Goal: Information Seeking & Learning: Learn about a topic

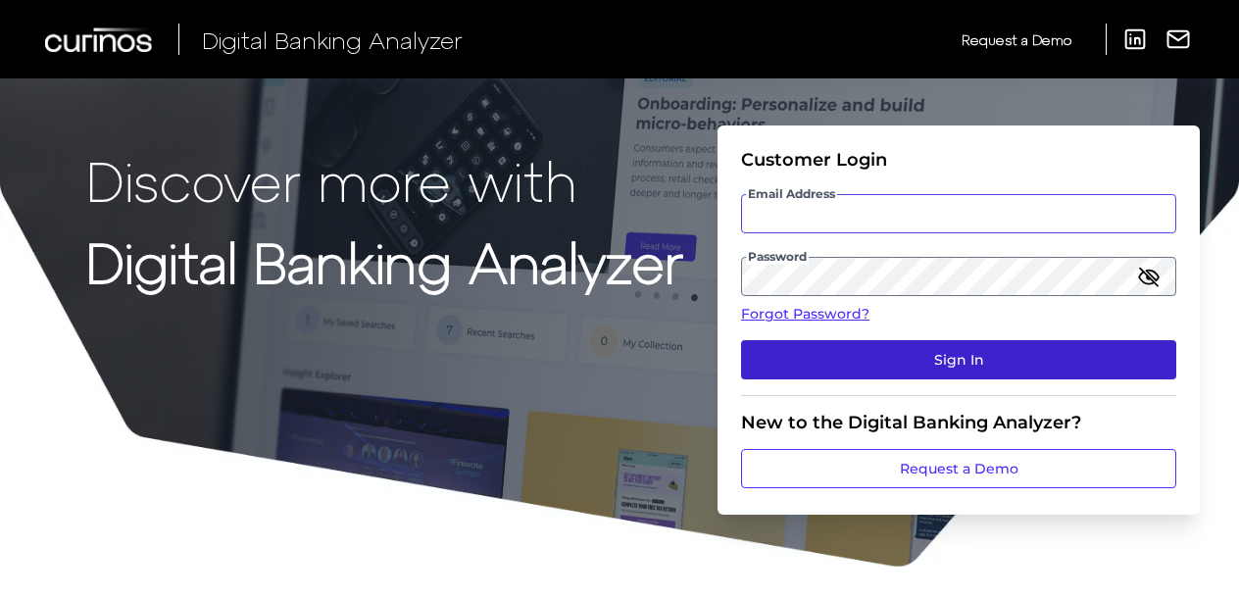
type input "[PERSON_NAME][EMAIL_ADDRESS][PERSON_NAME][DOMAIN_NAME]"
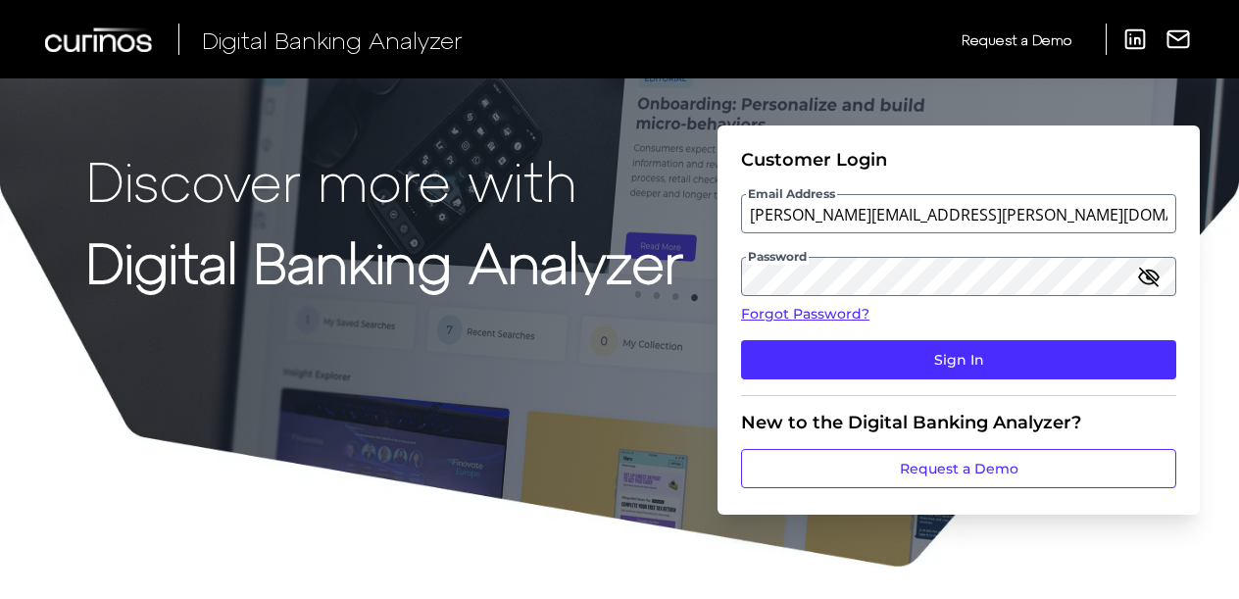
drag, startPoint x: 910, startPoint y: 348, endPoint x: 913, endPoint y: 338, distance: 10.2
click at [912, 341] on button "Sign In" at bounding box center [958, 359] width 435 height 39
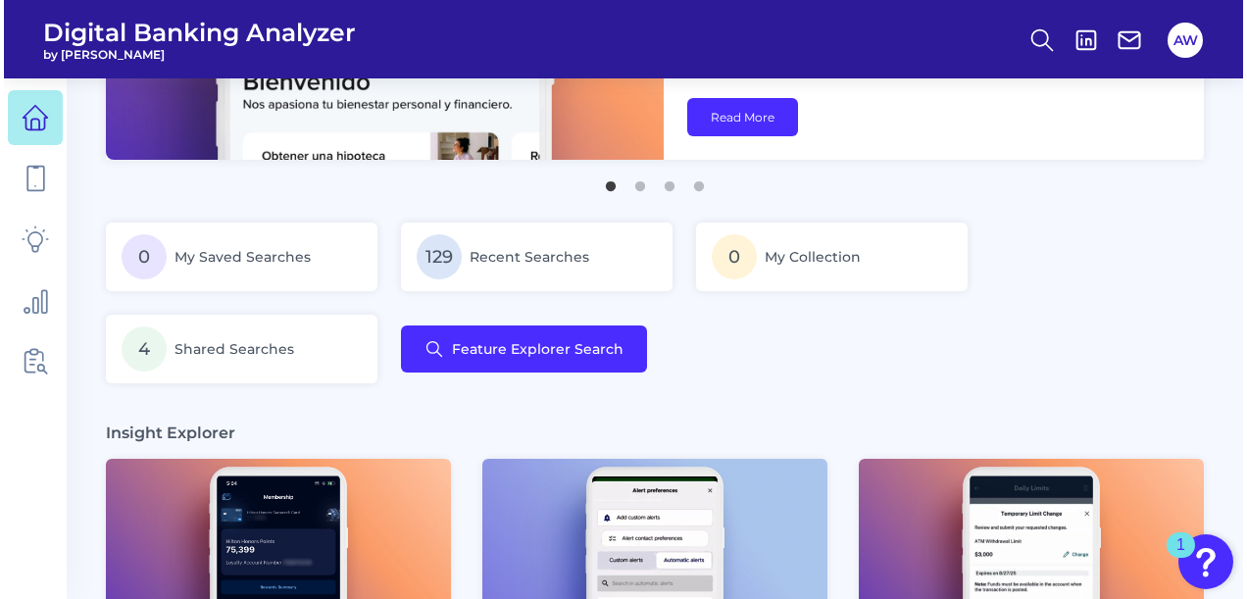
scroll to position [98, 0]
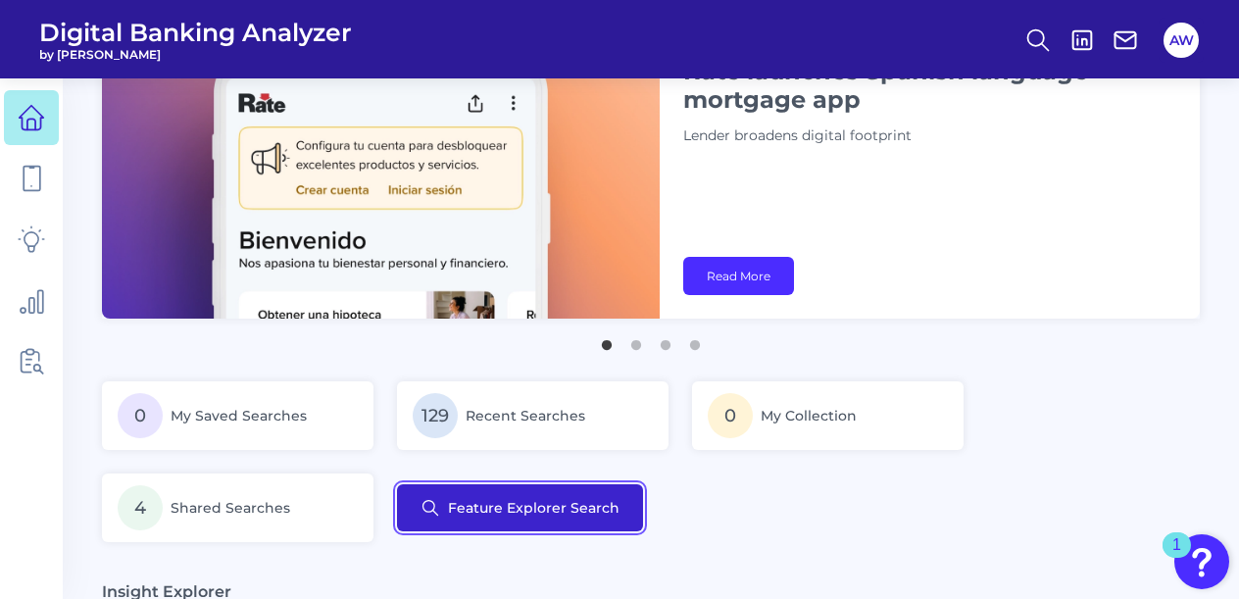
click at [563, 523] on button "Feature Explorer Search" at bounding box center [520, 507] width 246 height 47
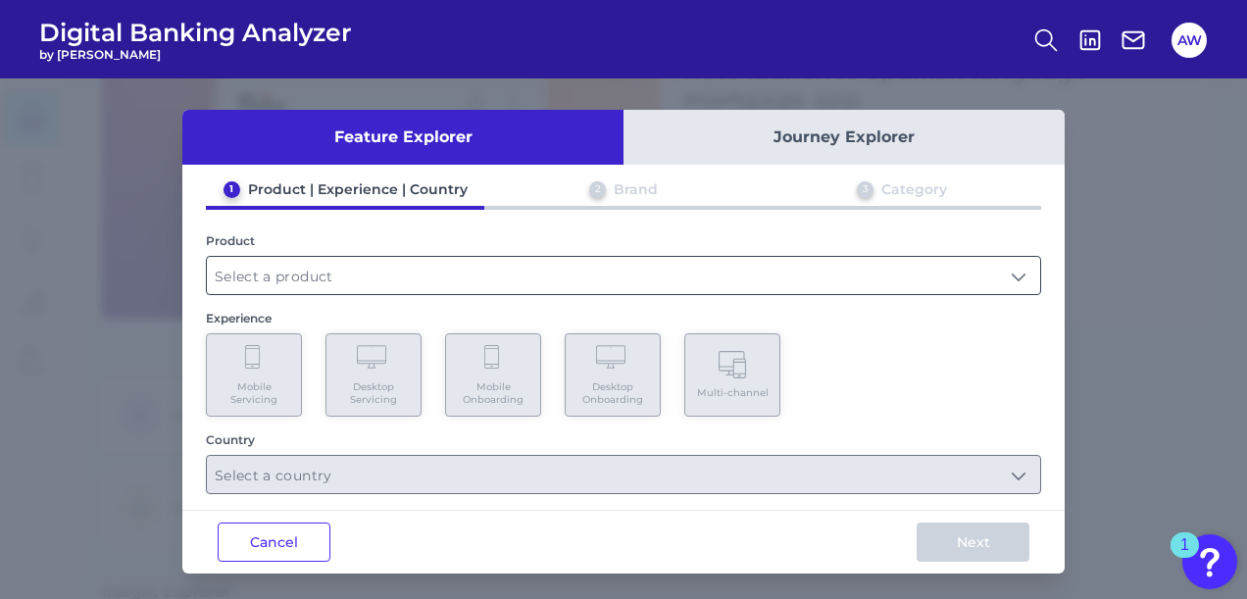
click at [434, 278] on input "text" at bounding box center [623, 275] width 833 height 37
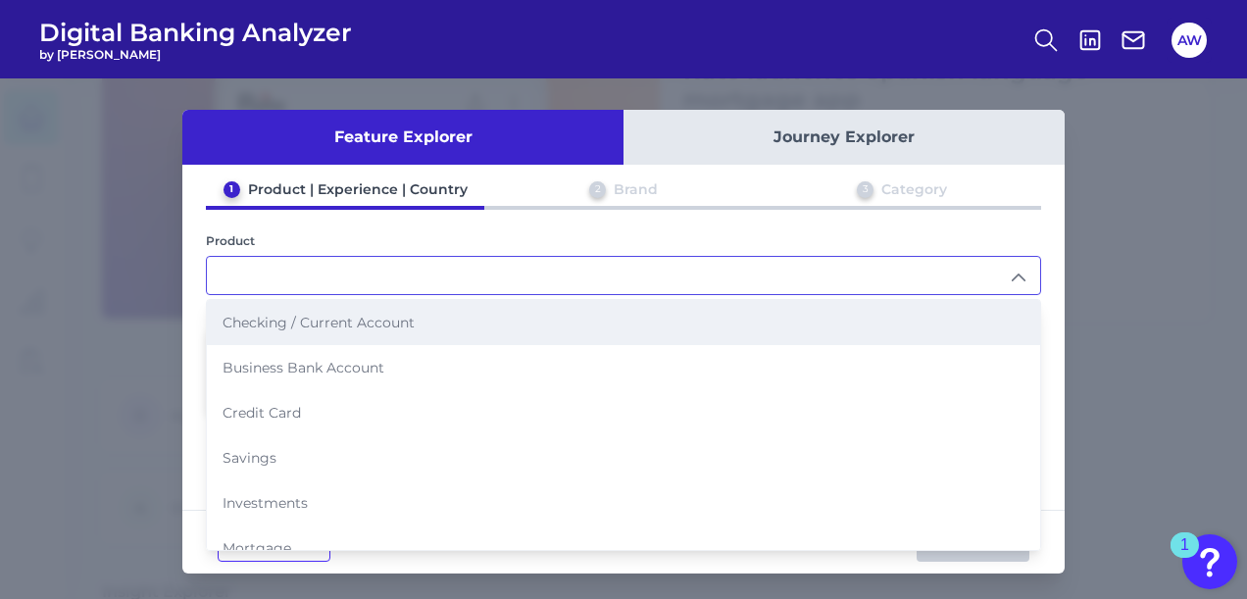
click at [347, 326] on span "Checking / Current Account" at bounding box center [319, 323] width 192 height 18
type input "Checking / Current Account"
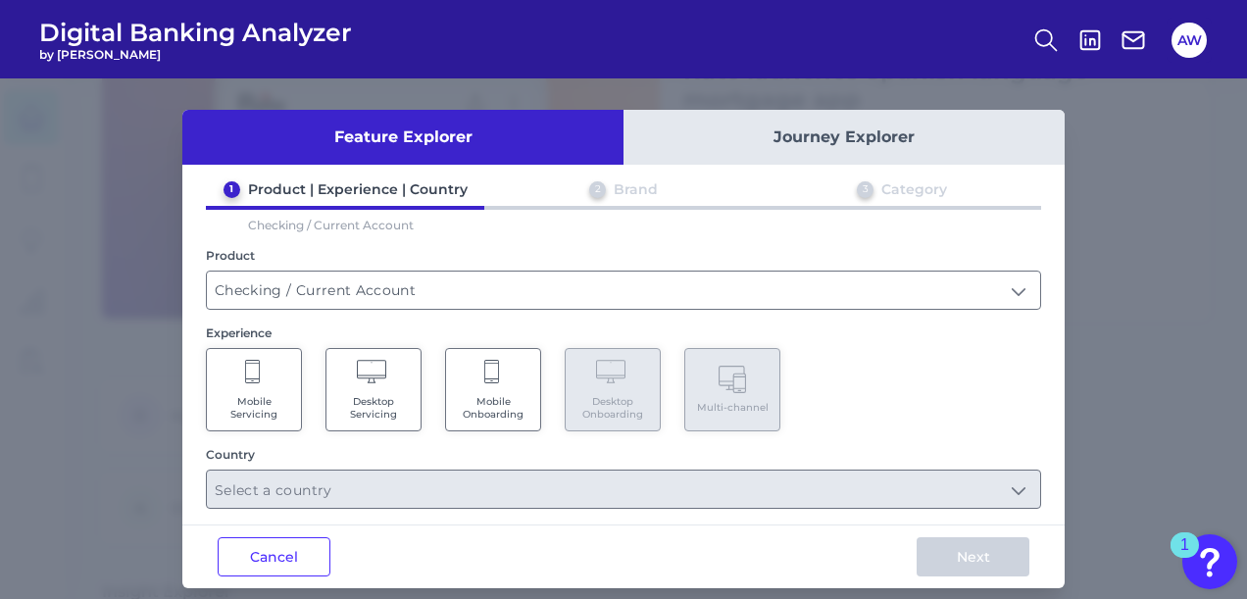
click at [475, 397] on span "Mobile Onboarding" at bounding box center [493, 407] width 75 height 25
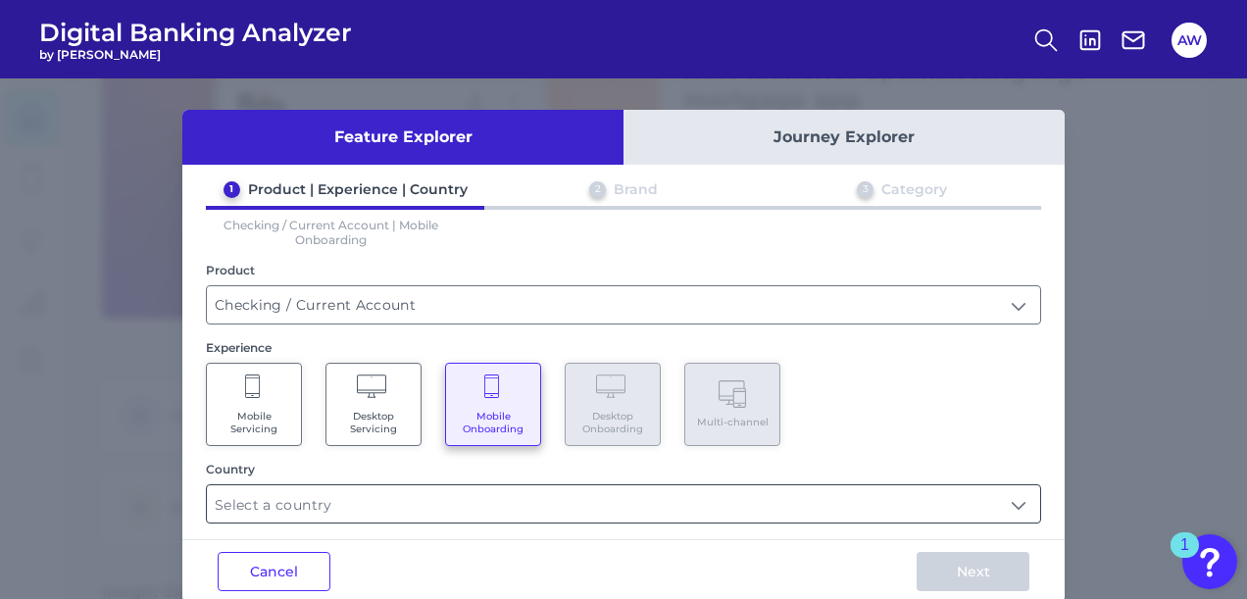
click at [447, 506] on input "text" at bounding box center [623, 503] width 833 height 37
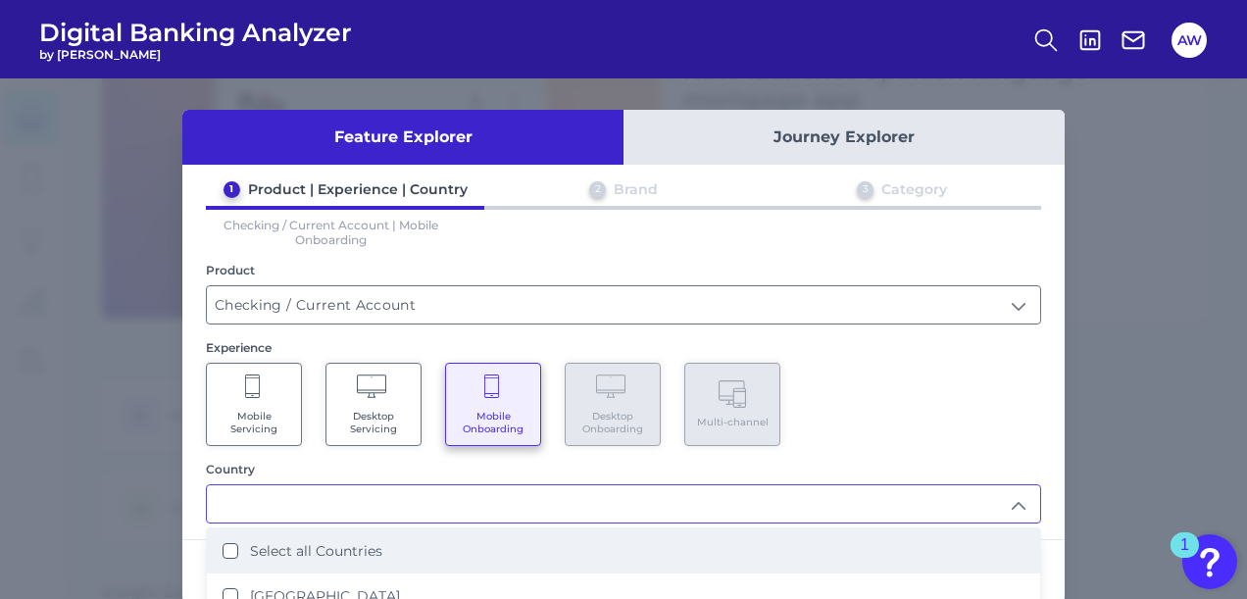
scroll to position [12, 0]
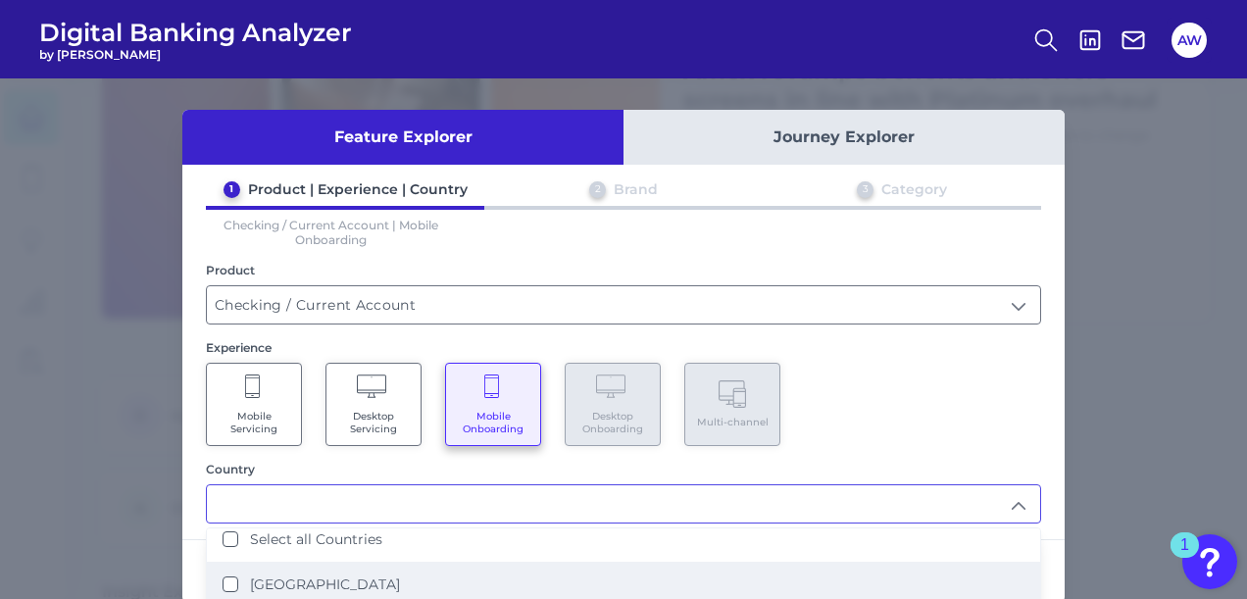
click at [269, 586] on label "[GEOGRAPHIC_DATA]" at bounding box center [325, 585] width 150 height 18
type input "[GEOGRAPHIC_DATA]"
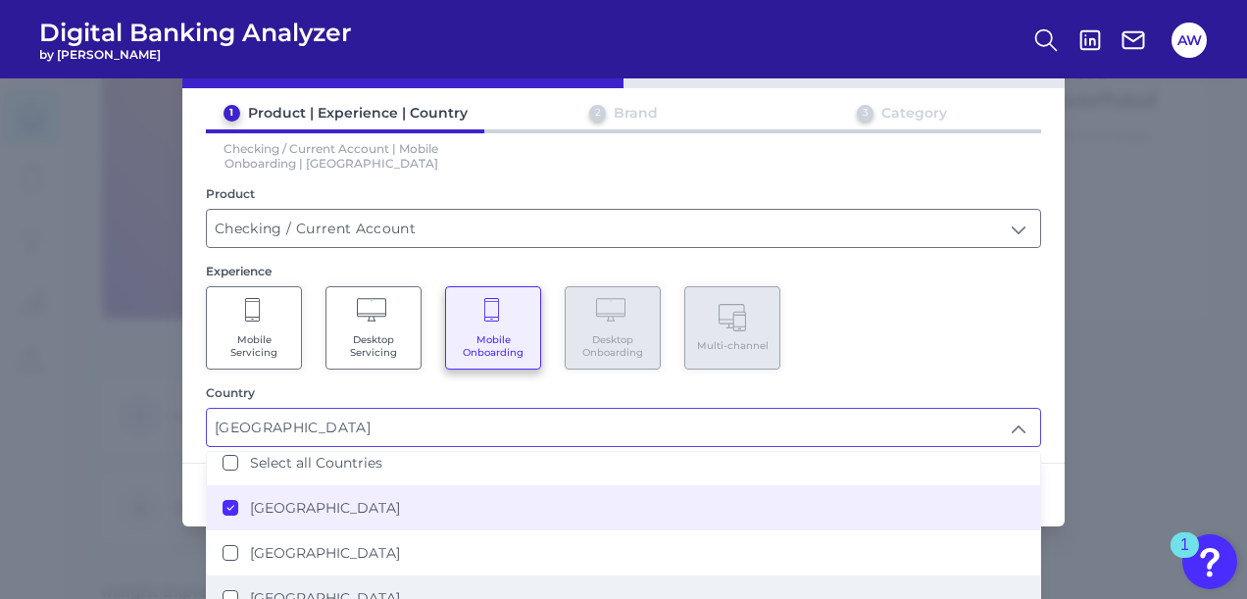
scroll to position [177, 0]
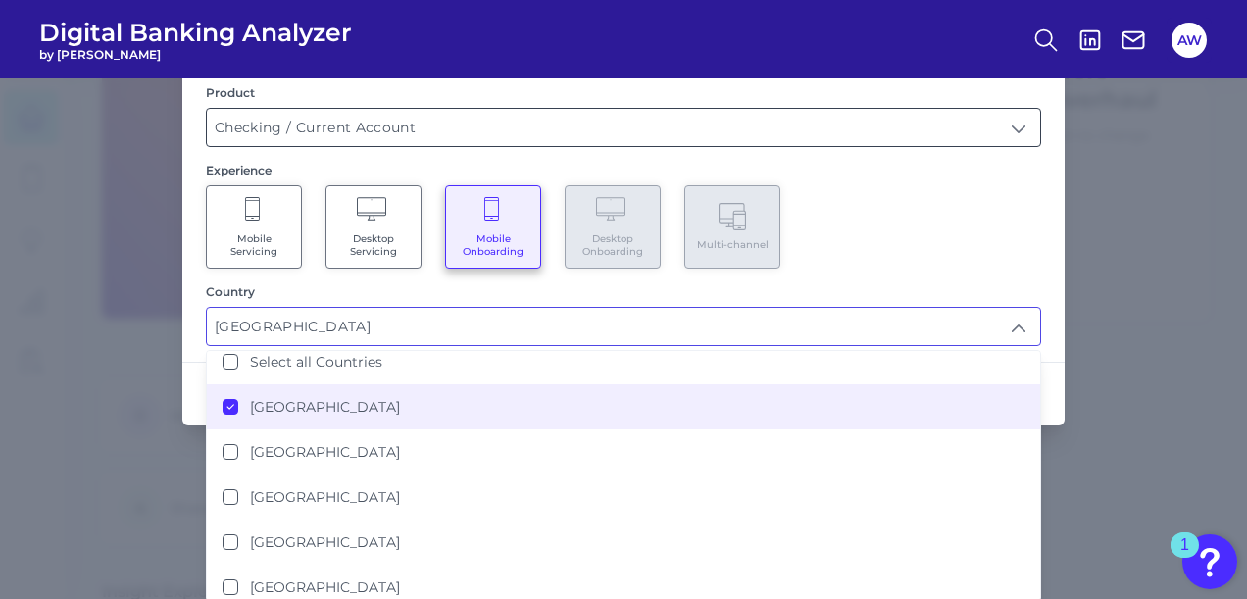
click at [951, 285] on div "Country" at bounding box center [623, 291] width 835 height 15
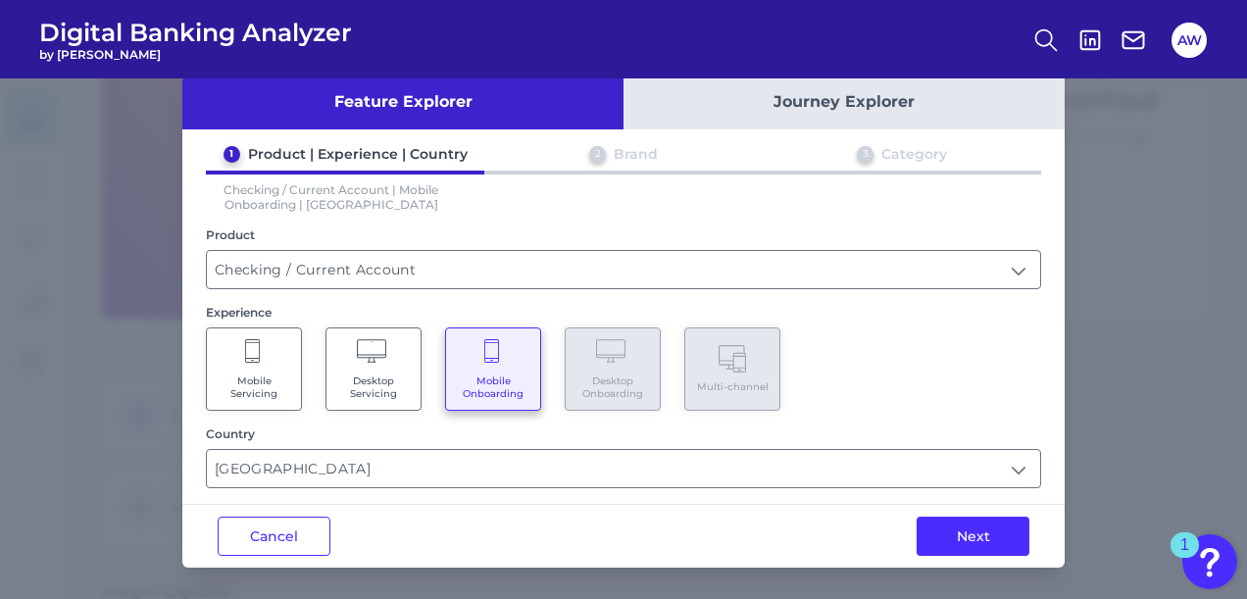
scroll to position [29, 0]
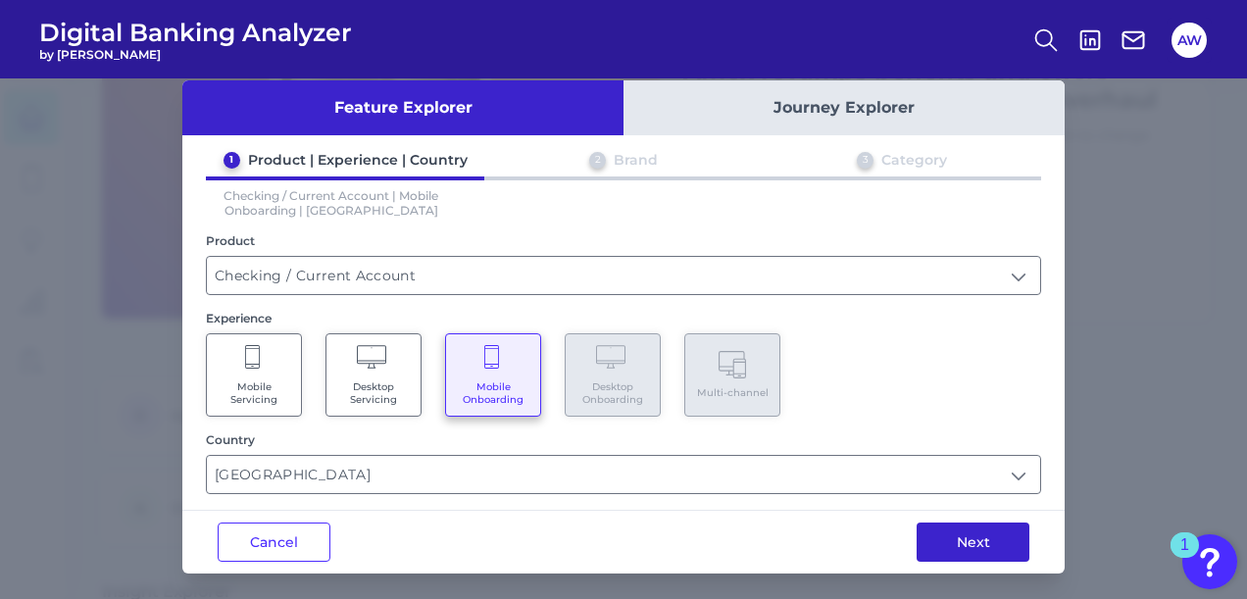
click at [975, 547] on button "Next" at bounding box center [973, 542] width 113 height 39
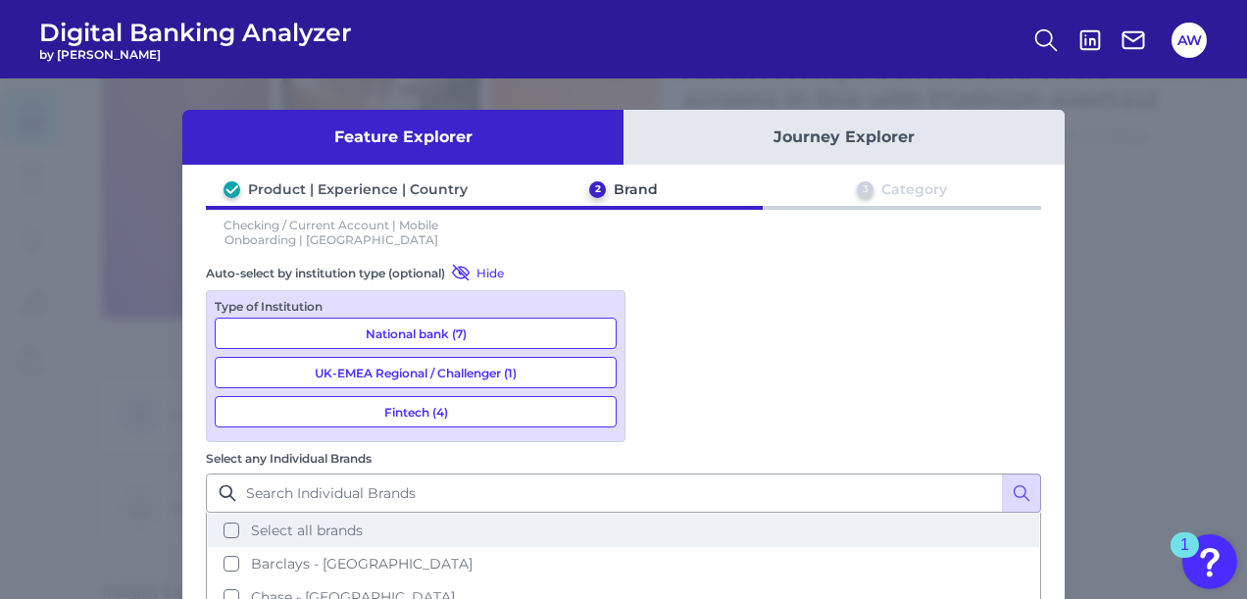
click at [363, 522] on span "Select all brands" at bounding box center [307, 531] width 112 height 18
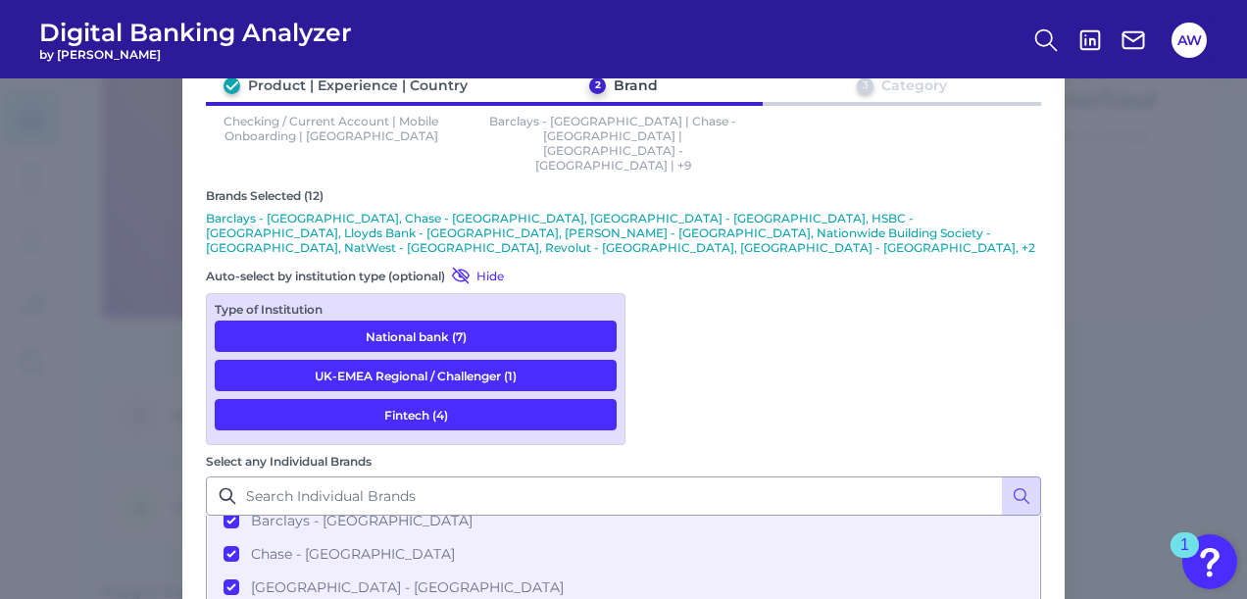
scroll to position [173, 0]
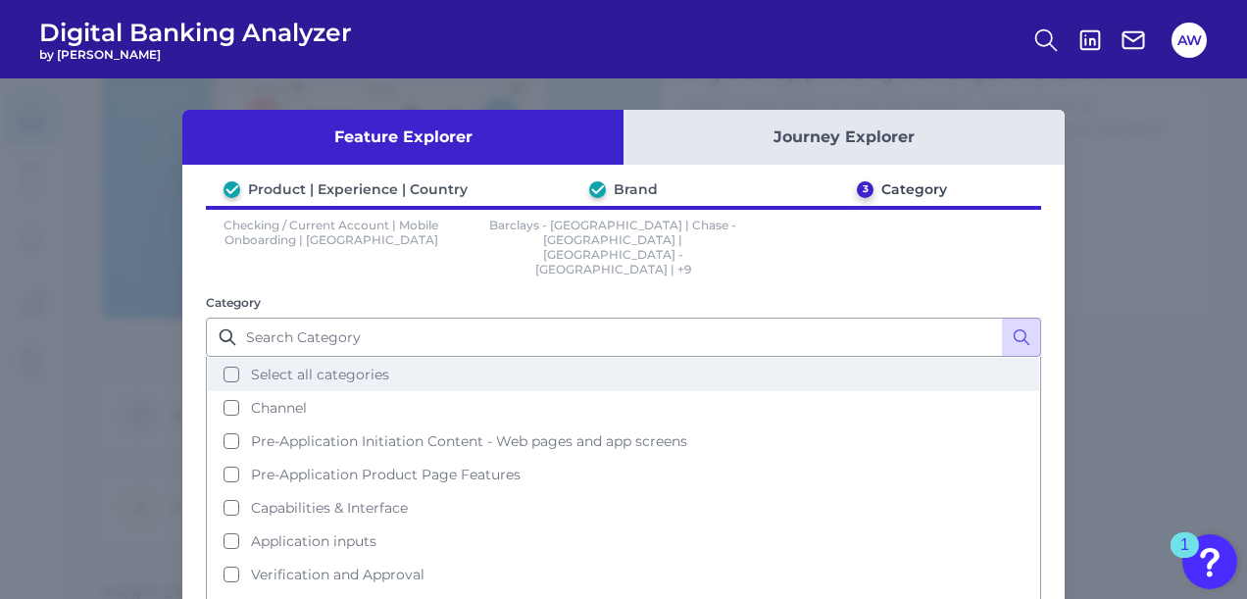
click at [347, 366] on span "Select all categories" at bounding box center [320, 375] width 138 height 18
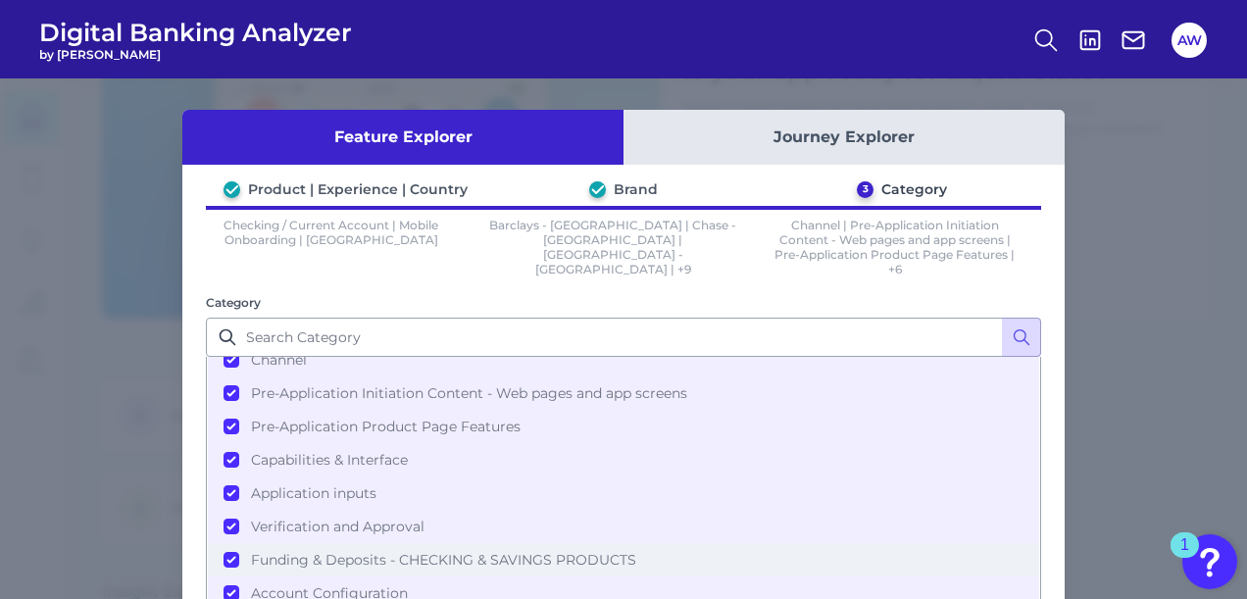
scroll to position [139, 0]
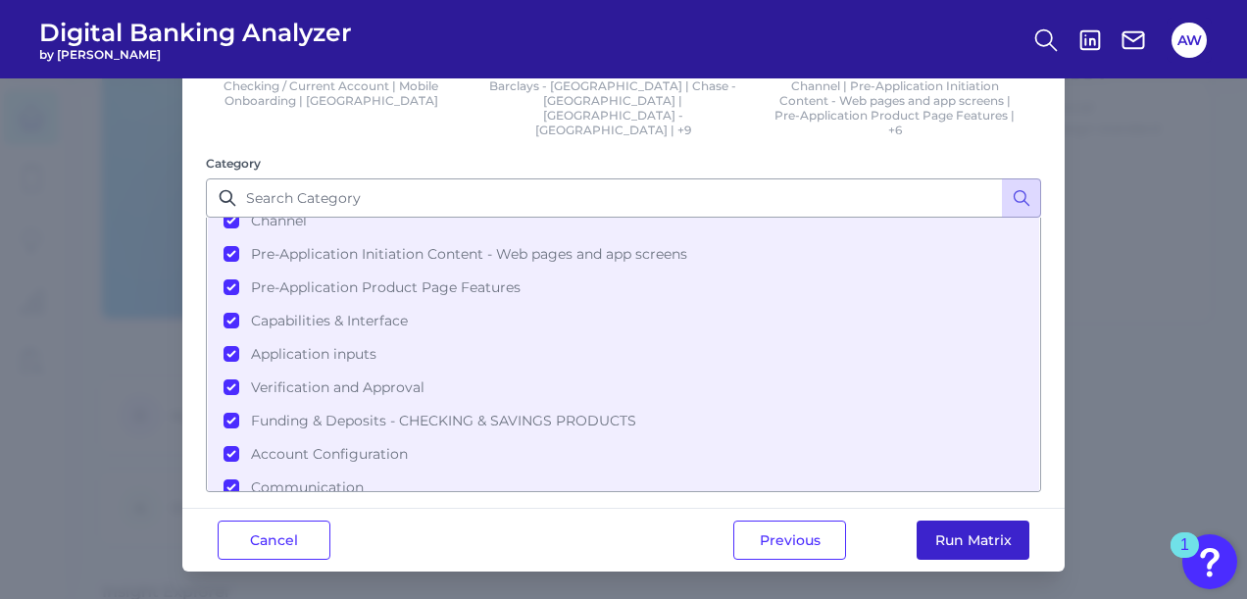
click at [997, 530] on button "Run Matrix" at bounding box center [973, 540] width 113 height 39
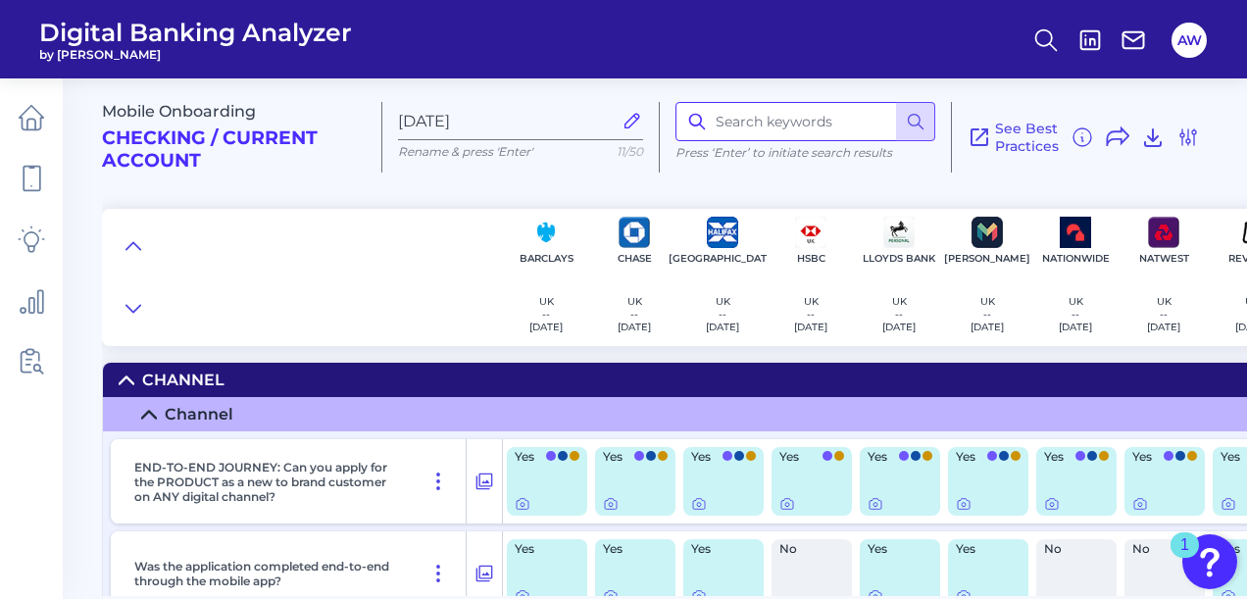
click at [792, 119] on input at bounding box center [806, 121] width 260 height 39
type input "virtual"
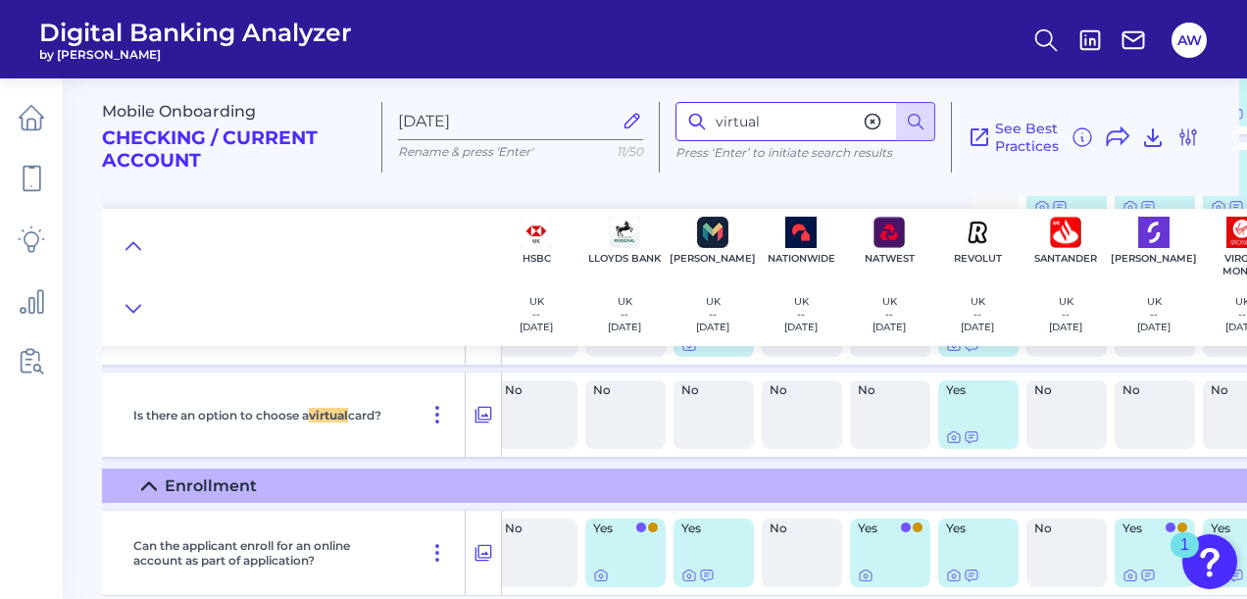
scroll to position [13829, 330]
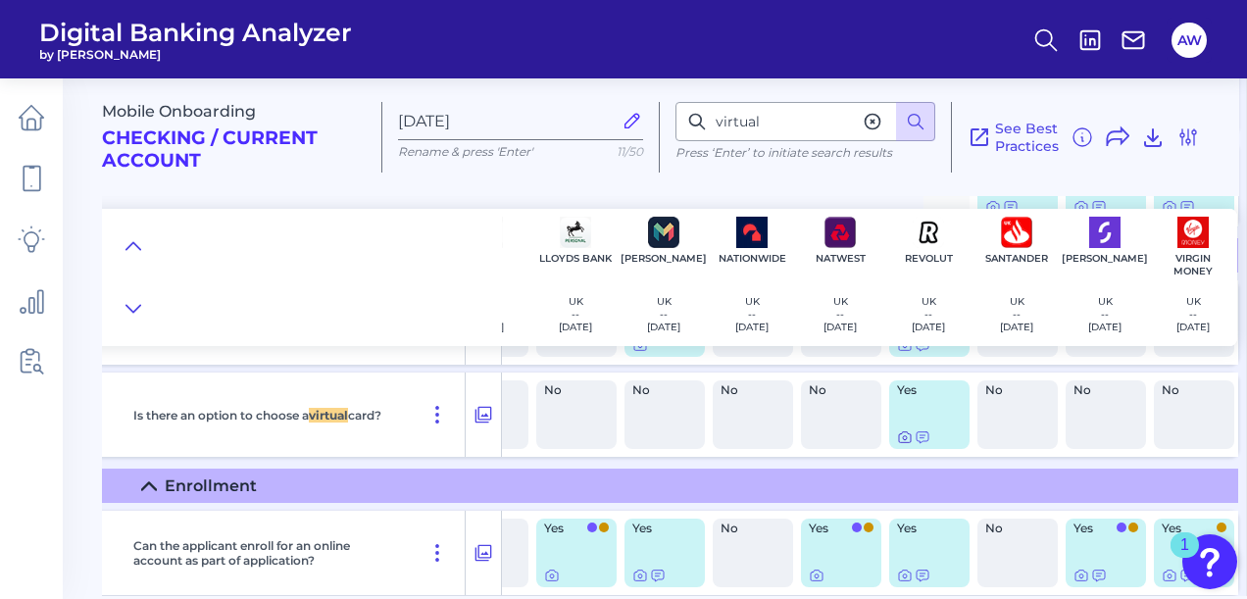
click at [899, 443] on icon at bounding box center [905, 437] width 12 height 11
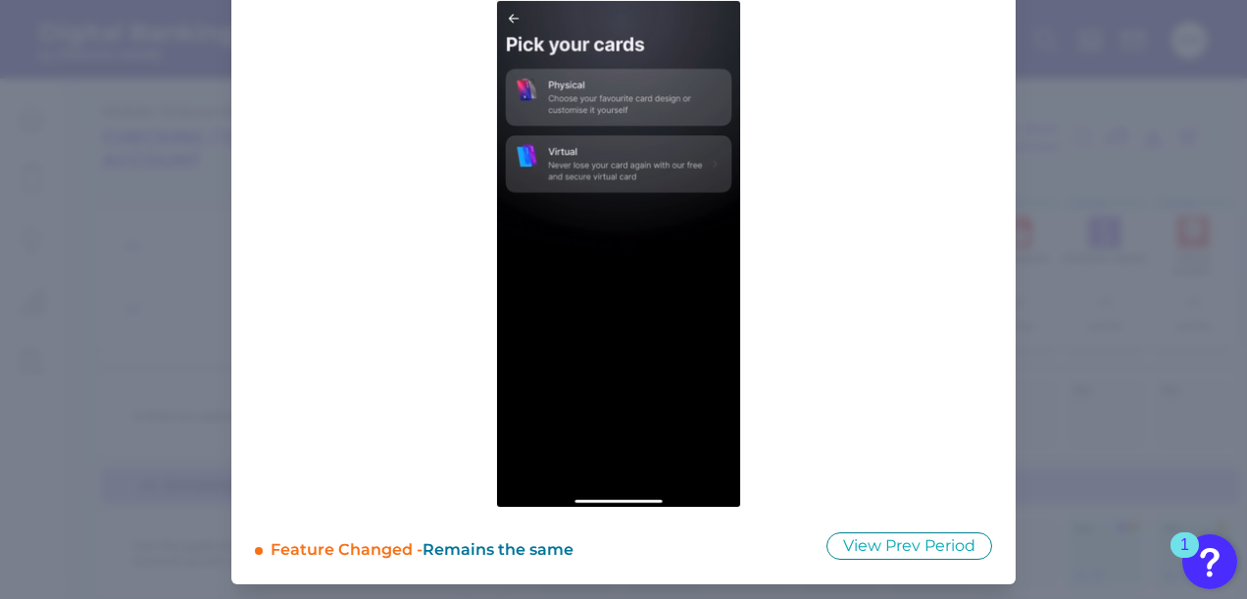
scroll to position [0, 0]
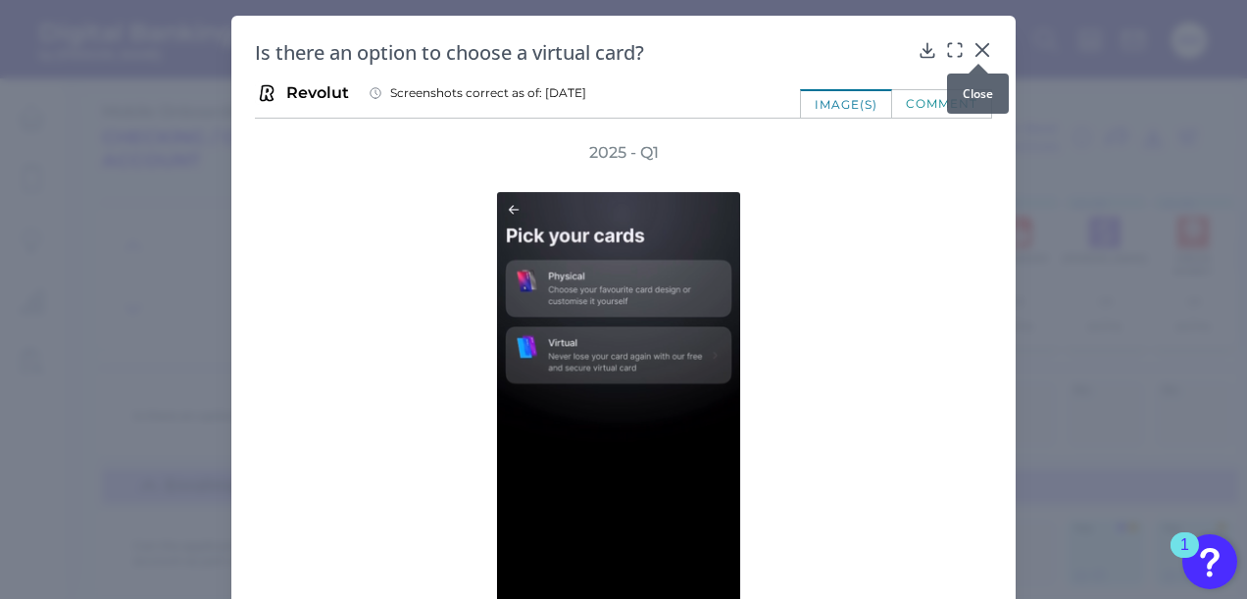
click at [983, 53] on icon at bounding box center [983, 50] width 20 height 20
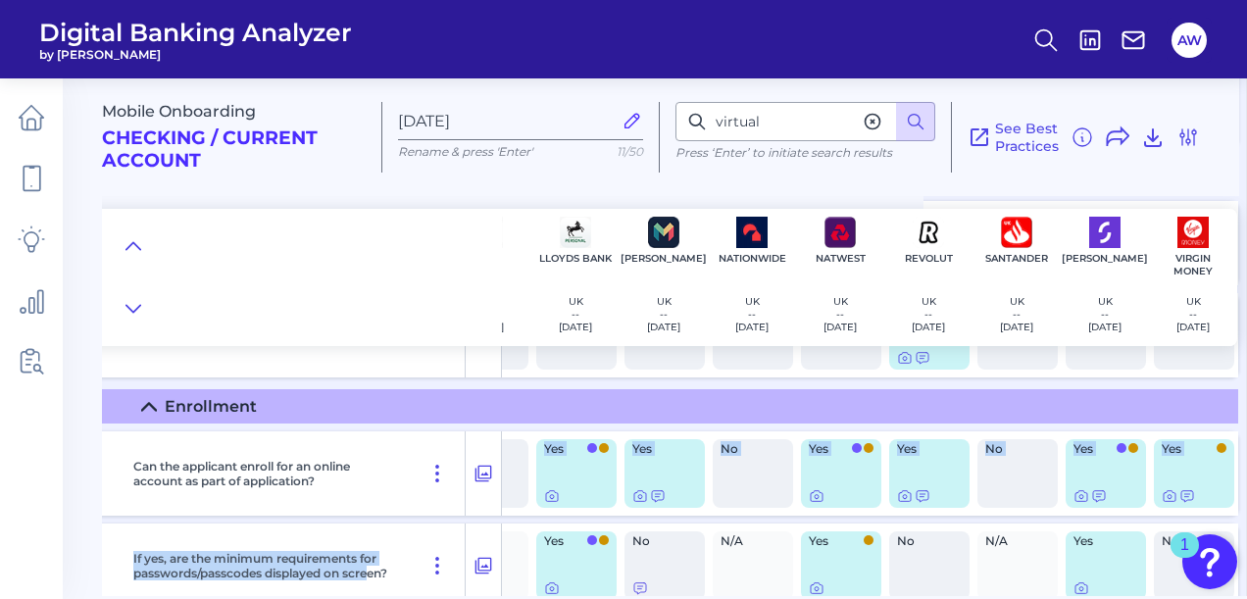
scroll to position [13940, 330]
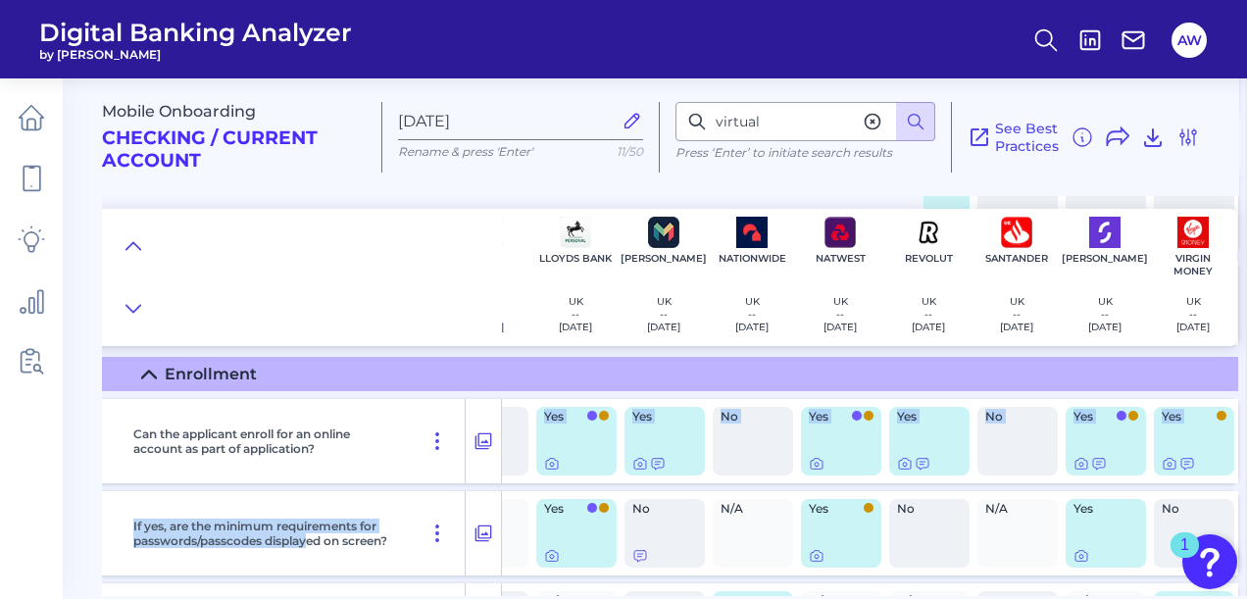
drag, startPoint x: 480, startPoint y: 587, endPoint x: 312, endPoint y: 567, distance: 169.9
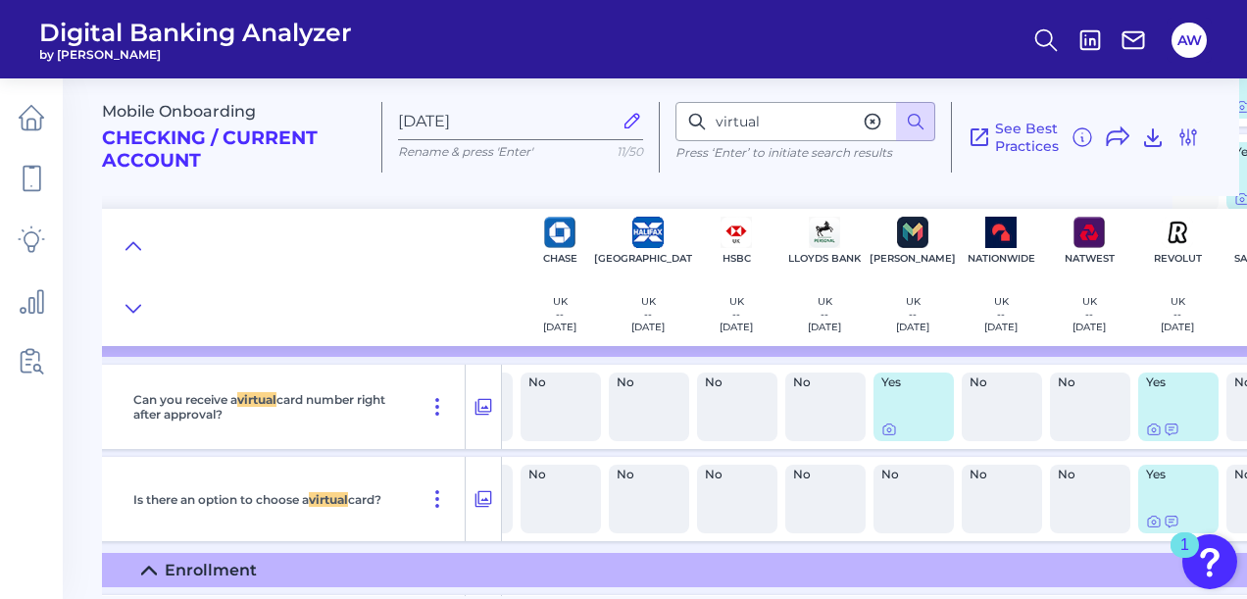
scroll to position [13744, 330]
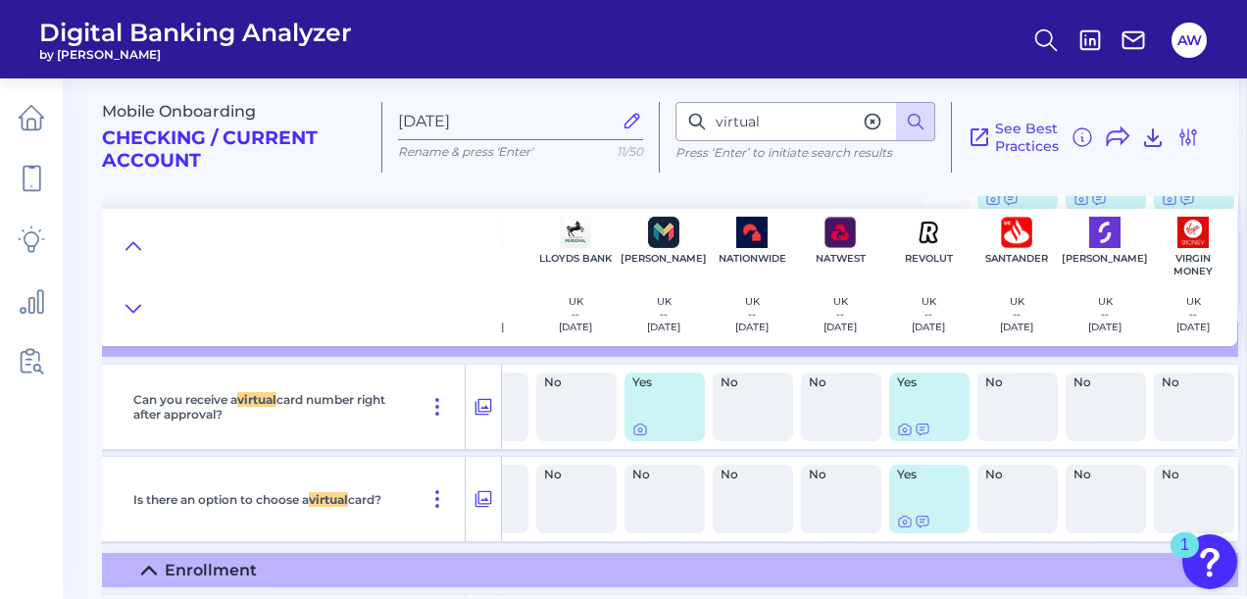
click at [912, 487] on div "Yes" at bounding box center [929, 499] width 80 height 69
click at [898, 522] on icon at bounding box center [905, 522] width 16 height 16
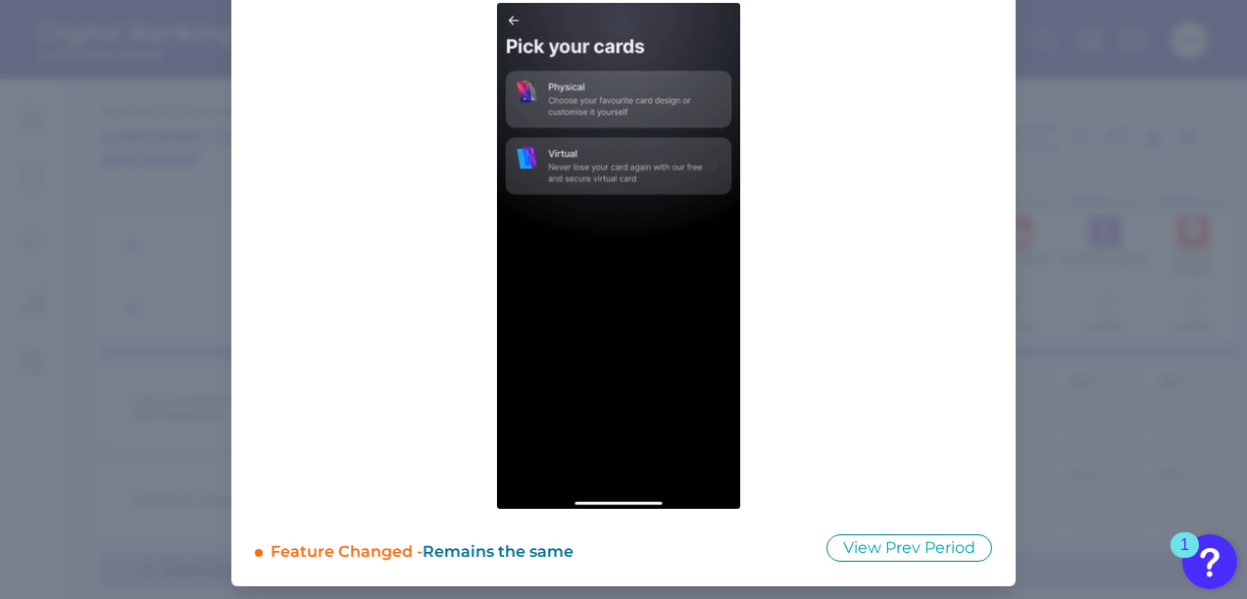
scroll to position [191, 0]
